Goal: Transaction & Acquisition: Download file/media

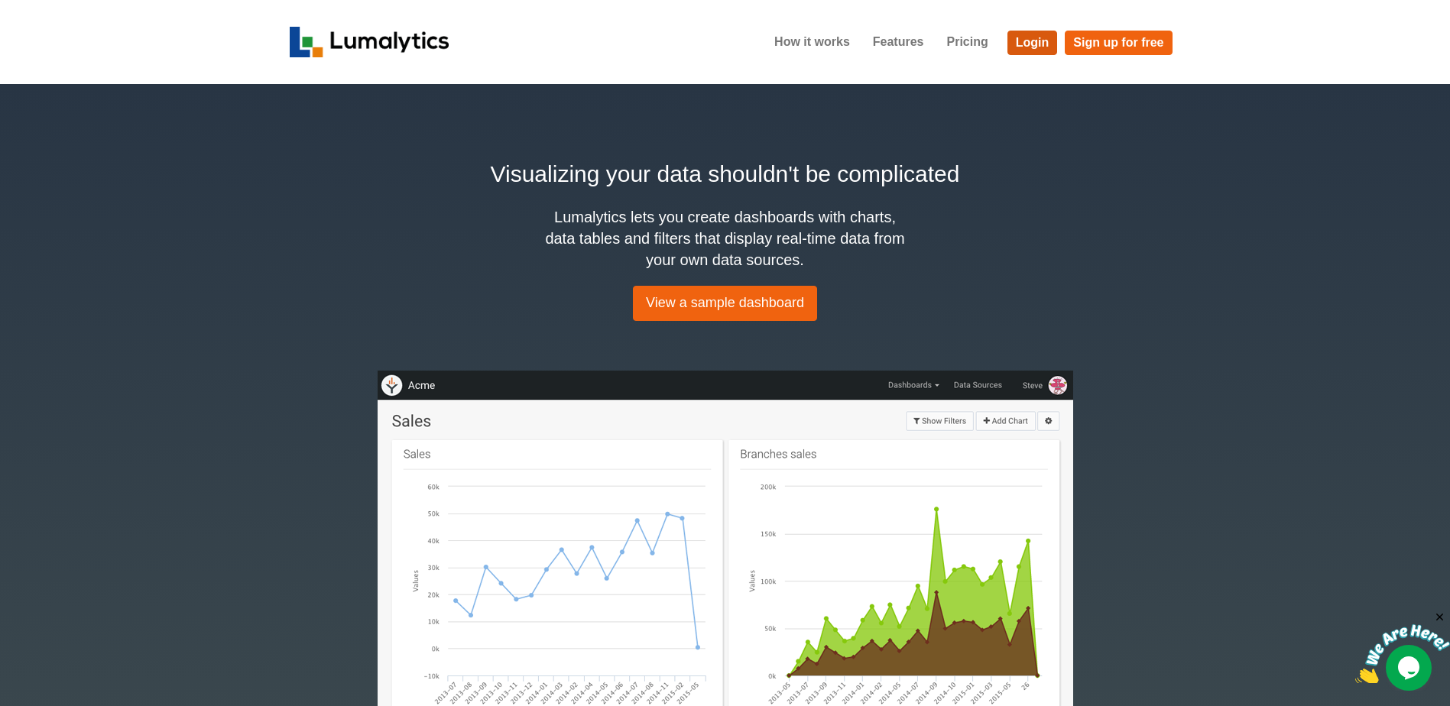
click at [1044, 42] on link "Login" at bounding box center [1032, 43] width 50 height 24
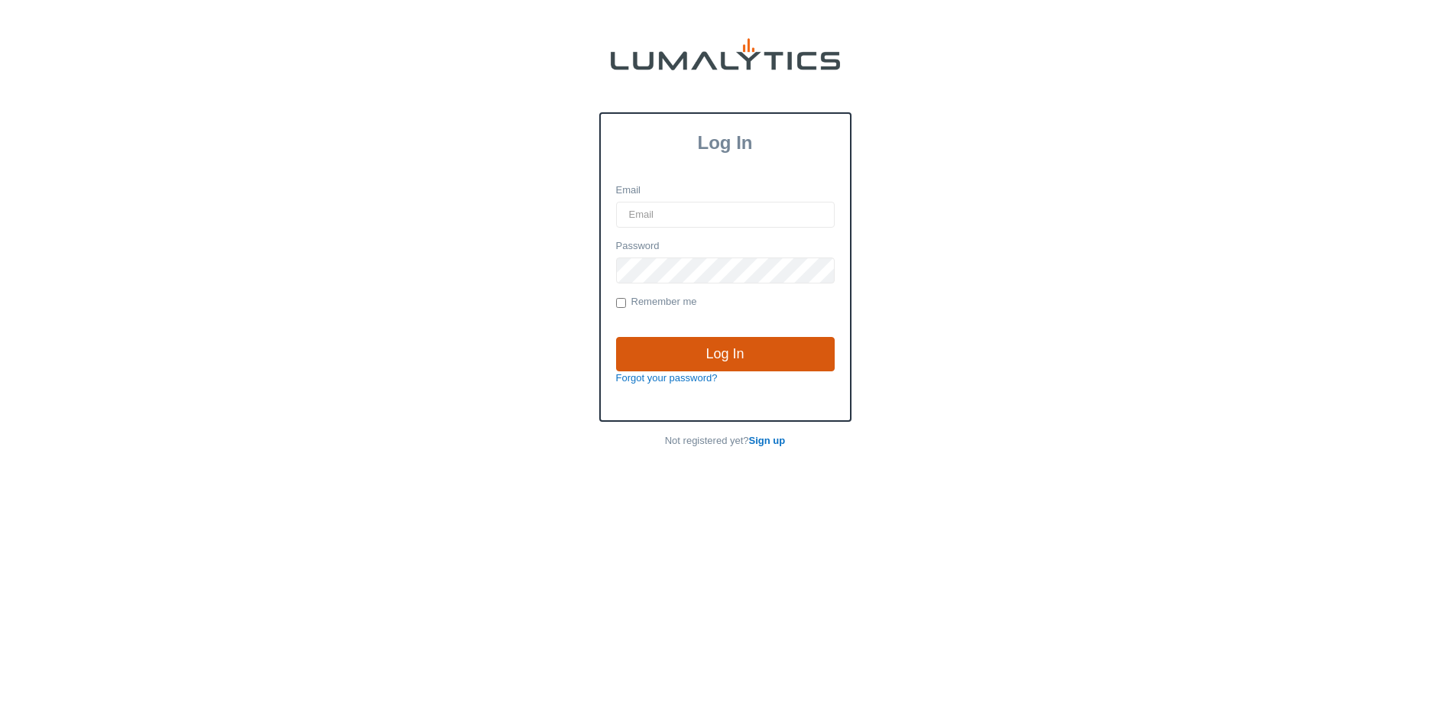
type input "brozema@valleytruckparts.com"
click at [736, 364] on input "Log In" at bounding box center [725, 354] width 219 height 35
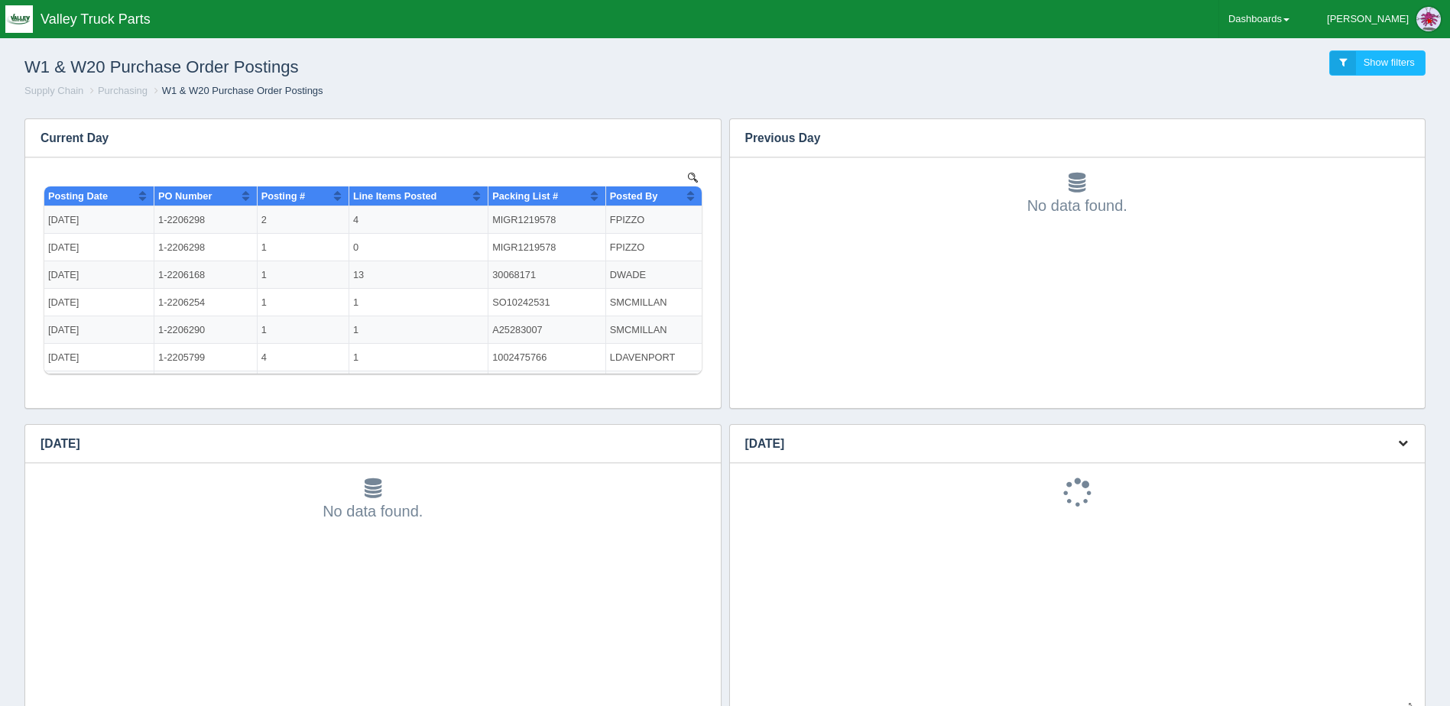
click at [1404, 438] on icon "button" at bounding box center [1403, 443] width 10 height 10
click at [1367, 462] on link "Download CSV" at bounding box center [1352, 467] width 122 height 22
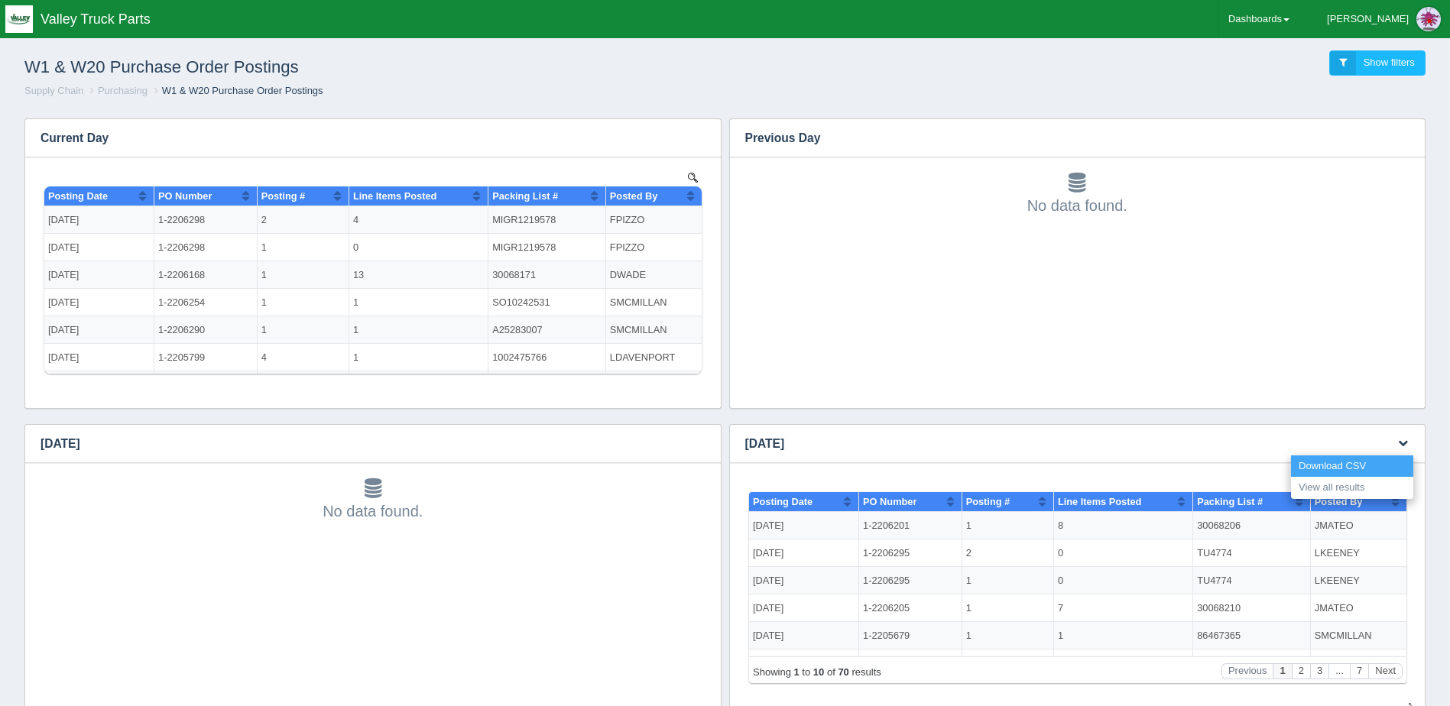
click at [1360, 465] on link "Download CSV" at bounding box center [1352, 467] width 122 height 22
